Goal: Book appointment/travel/reservation

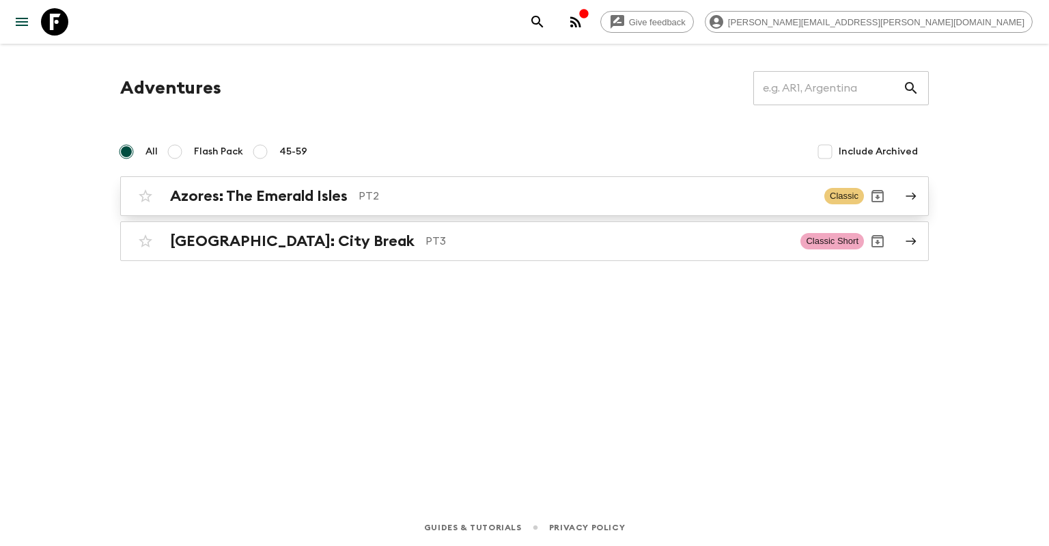
click at [433, 193] on p "PT2" at bounding box center [585, 196] width 455 height 16
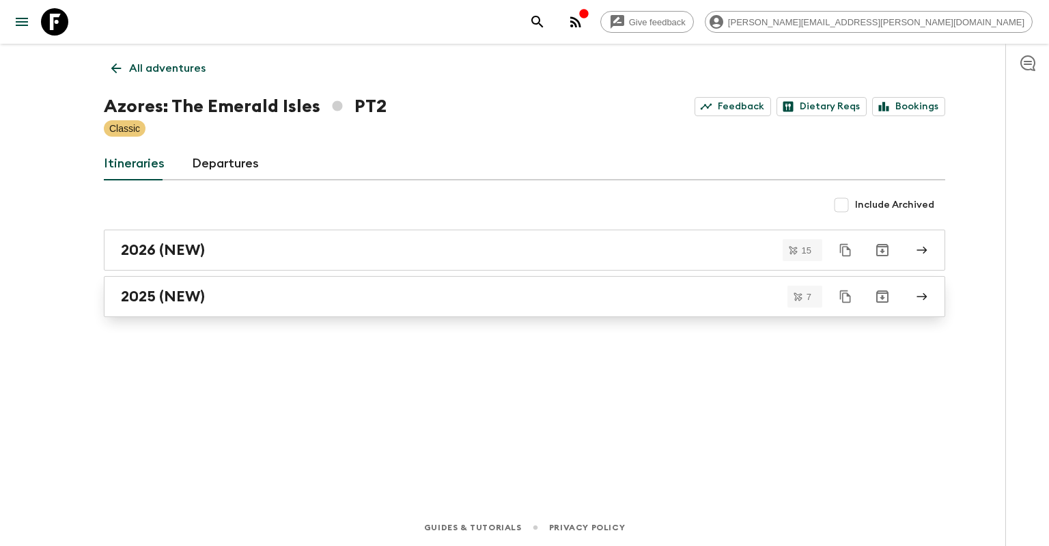
click at [289, 305] on div "2025 (NEW)" at bounding box center [511, 296] width 781 height 18
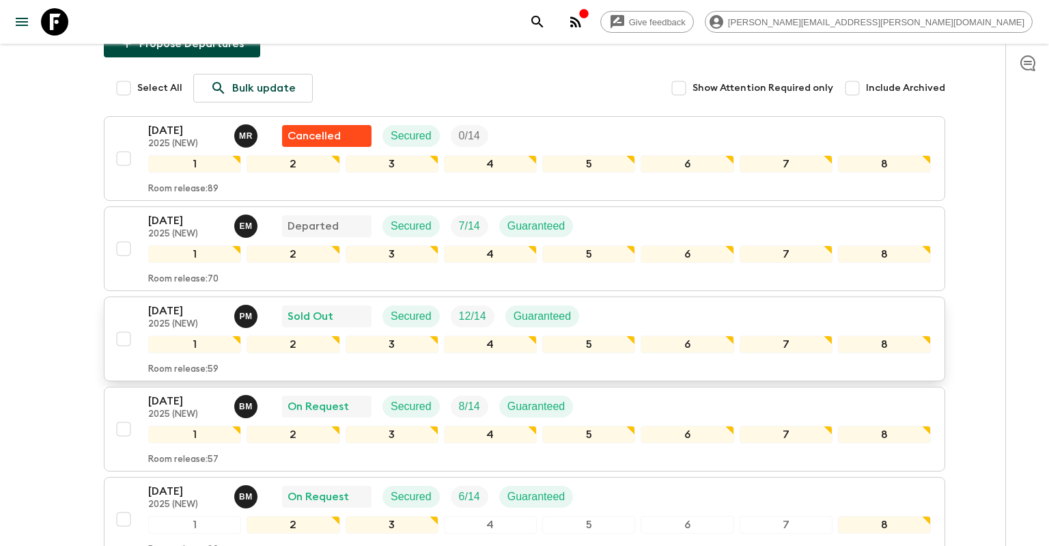
scroll to position [144, 0]
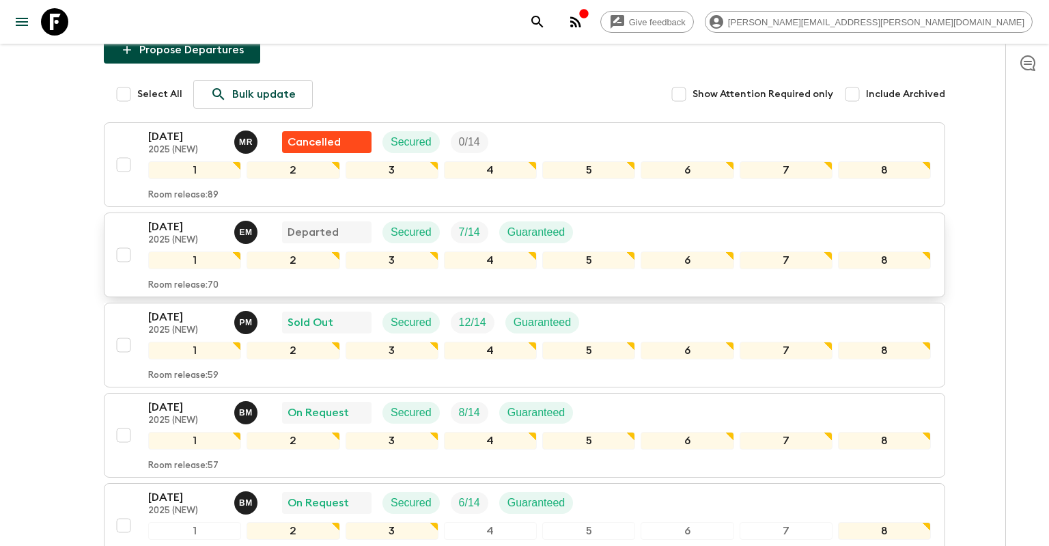
click at [206, 229] on p "[DATE]" at bounding box center [185, 226] width 75 height 16
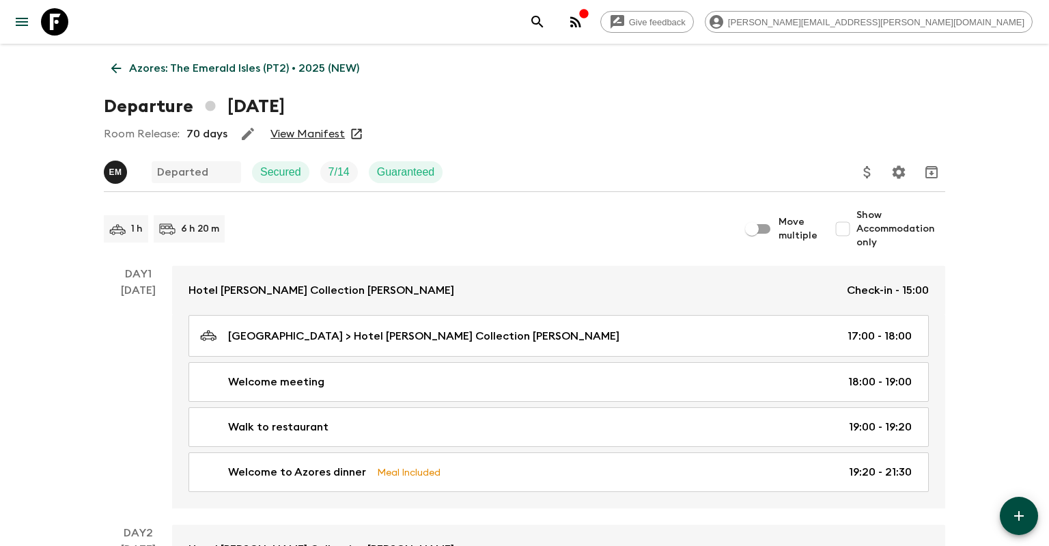
click at [116, 72] on icon at bounding box center [116, 68] width 10 height 10
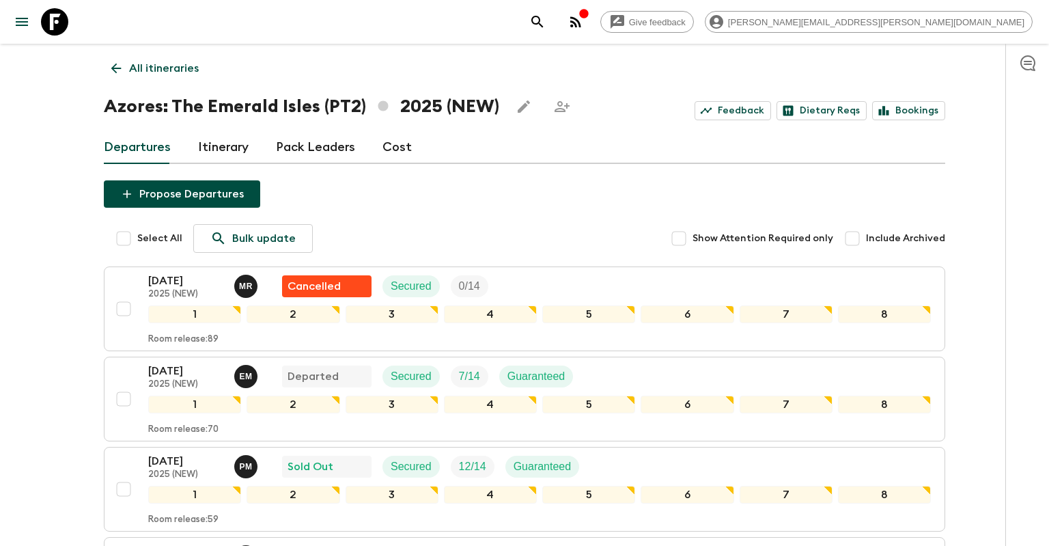
drag, startPoint x: 604, startPoint y: 83, endPoint x: 601, endPoint y: 65, distance: 18.1
click at [604, 83] on div "All itineraries Azores: The Emerald Isles (PT2) 2025 (NEW) Feedback Dietary Req…" at bounding box center [524, 492] width 874 height 897
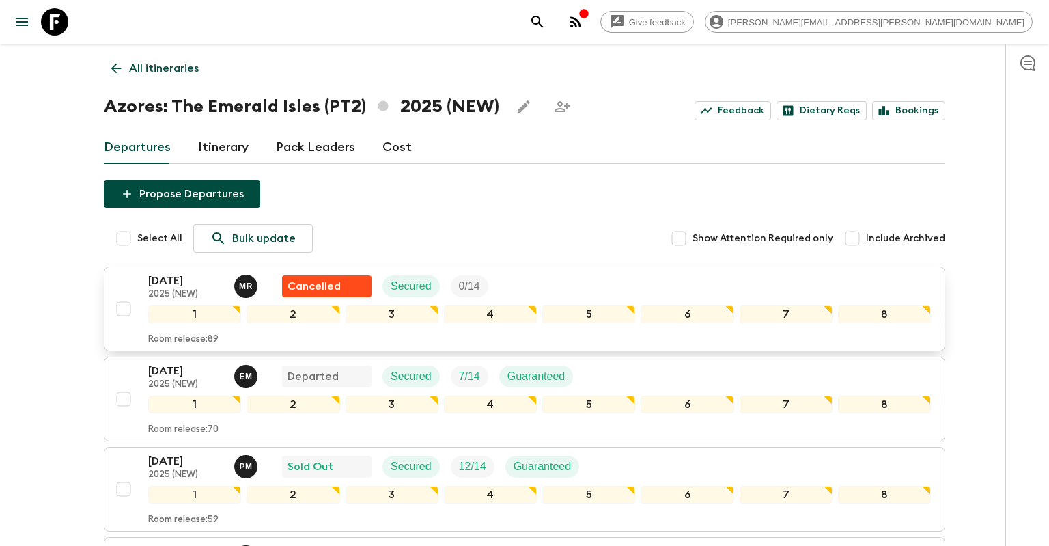
scroll to position [72, 0]
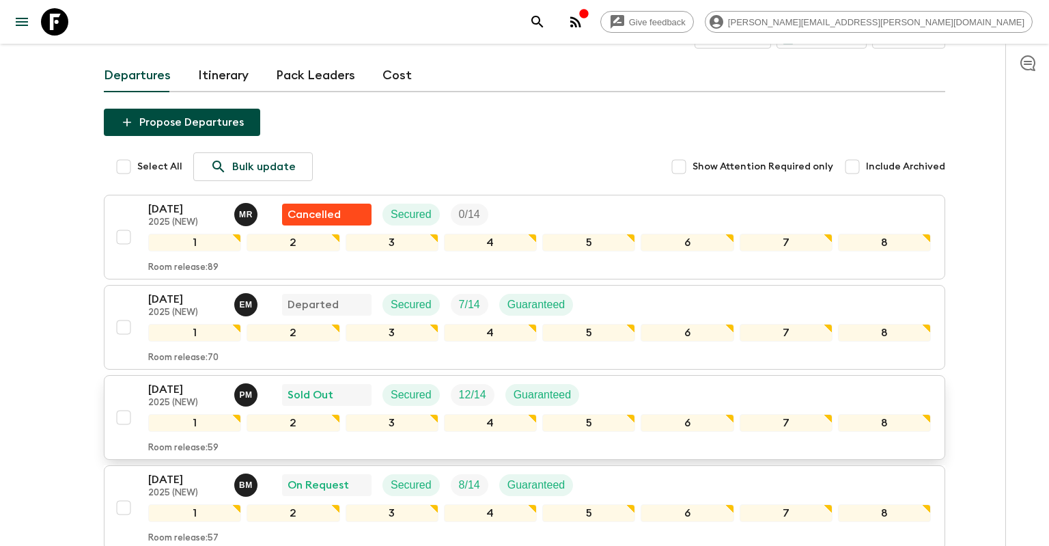
click at [198, 383] on p "[DATE]" at bounding box center [185, 389] width 75 height 16
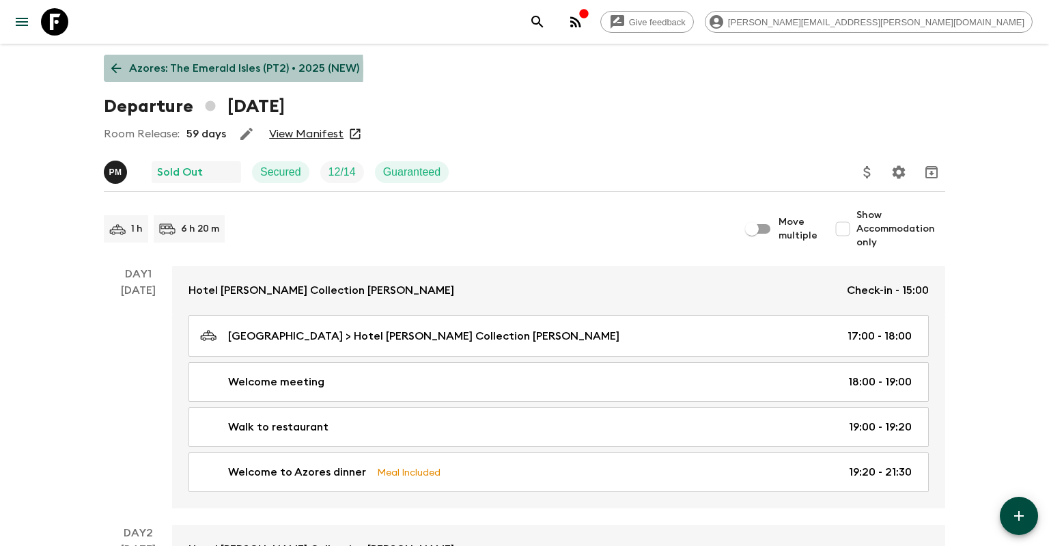
click at [111, 70] on icon at bounding box center [116, 68] width 15 height 15
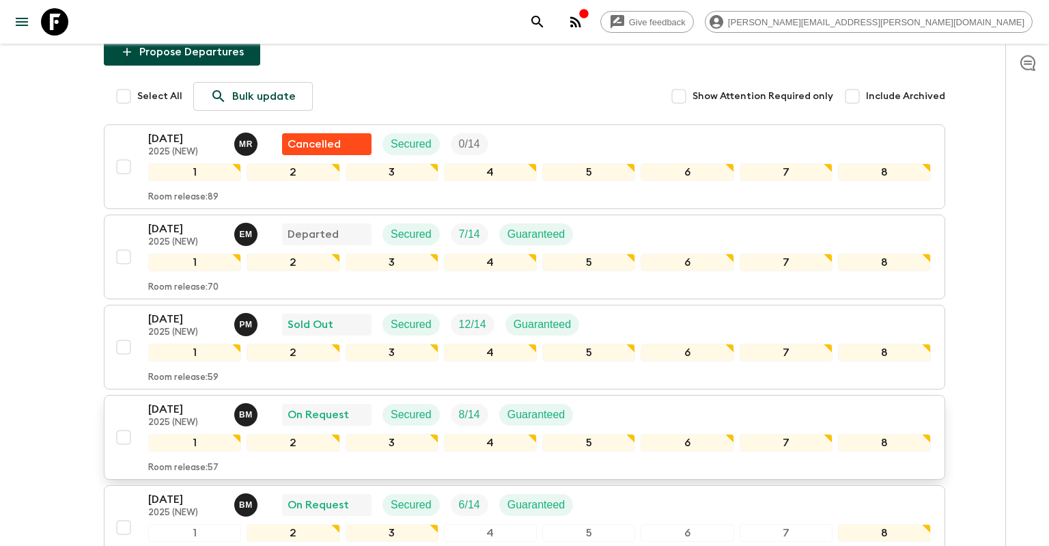
scroll to position [144, 0]
